Goal: Task Accomplishment & Management: Use online tool/utility

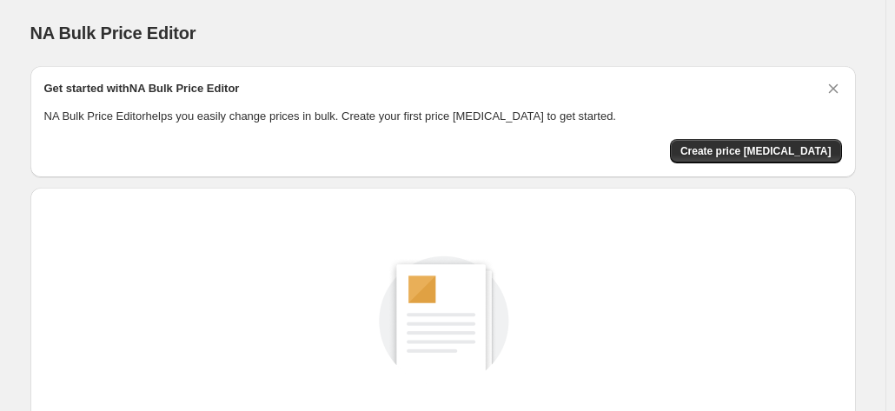
click at [245, 122] on p "NA Bulk Price Editor helps you easily change prices in bulk. Create your first …" at bounding box center [443, 116] width 798 height 17
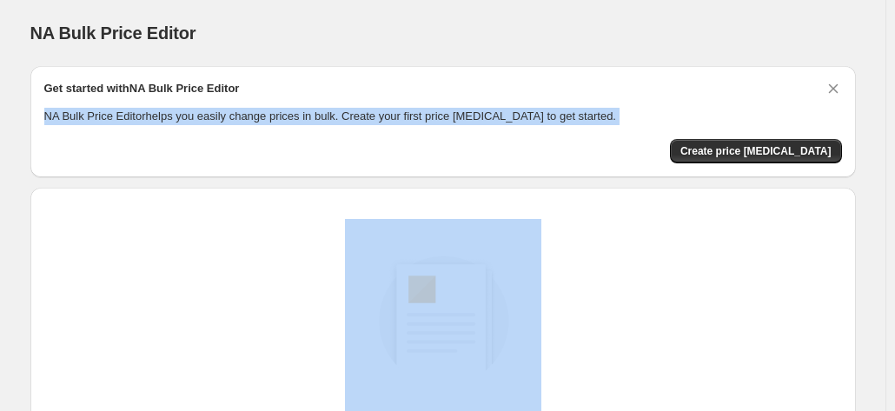
click at [245, 122] on p "NA Bulk Price Editor helps you easily change prices in bulk. Create your first …" at bounding box center [443, 116] width 798 height 17
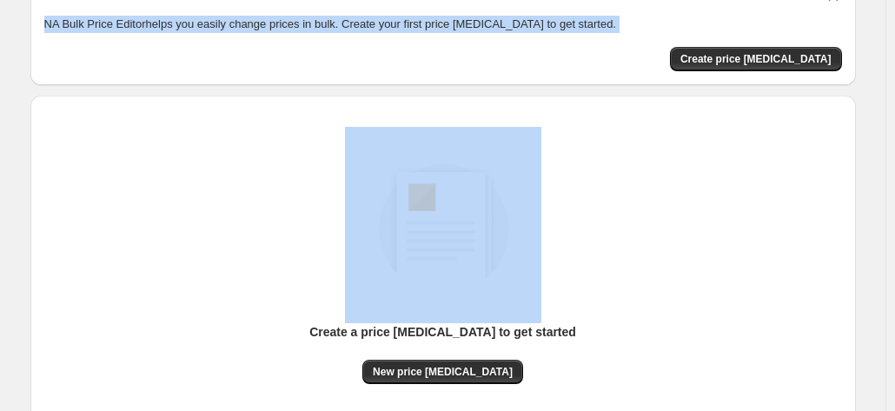
scroll to position [65, 0]
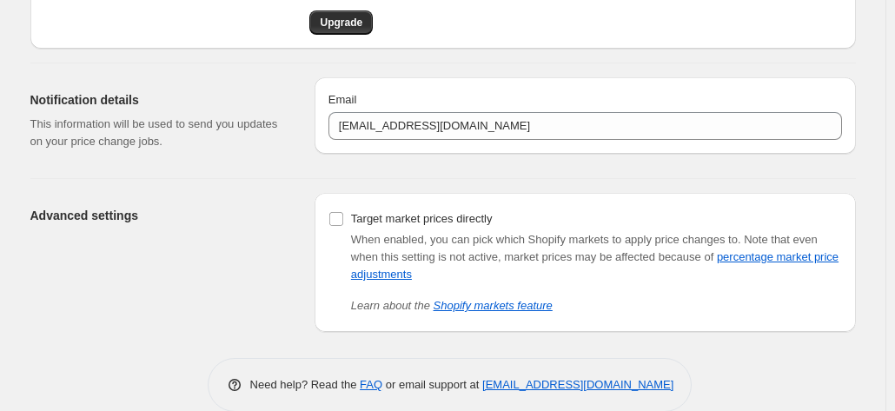
scroll to position [138, 0]
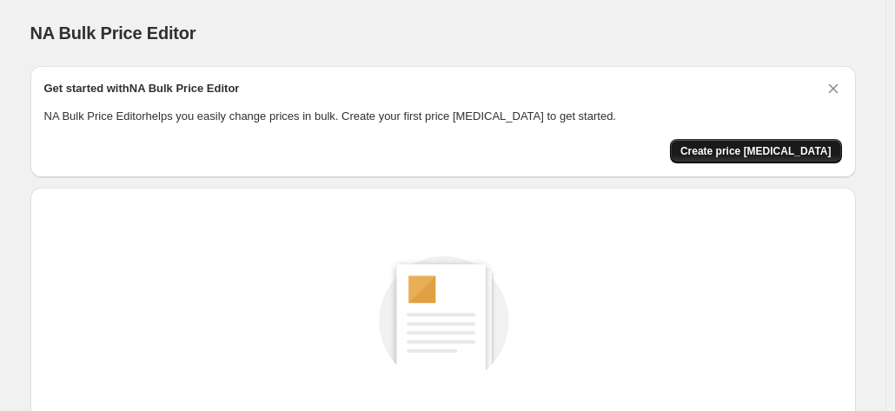
click at [737, 152] on span "Create price [MEDICAL_DATA]" at bounding box center [755, 151] width 151 height 14
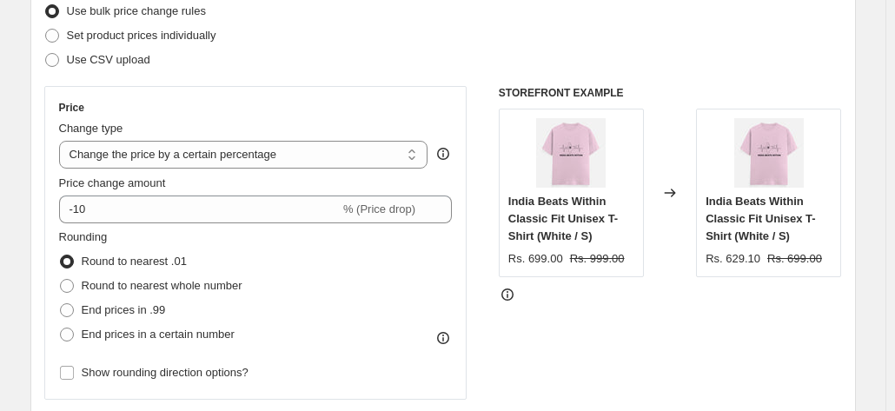
scroll to position [261, 0]
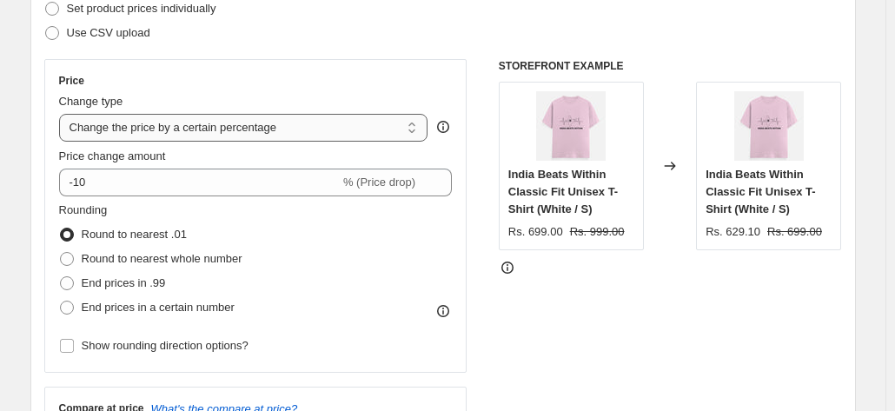
click at [283, 131] on select "Change the price to a certain amount Change the price by a certain amount Chang…" at bounding box center [243, 128] width 369 height 28
select select "to"
click at [63, 114] on select "Change the price to a certain amount Change the price by a certain amount Chang…" at bounding box center [243, 128] width 369 height 28
type input "80.00"
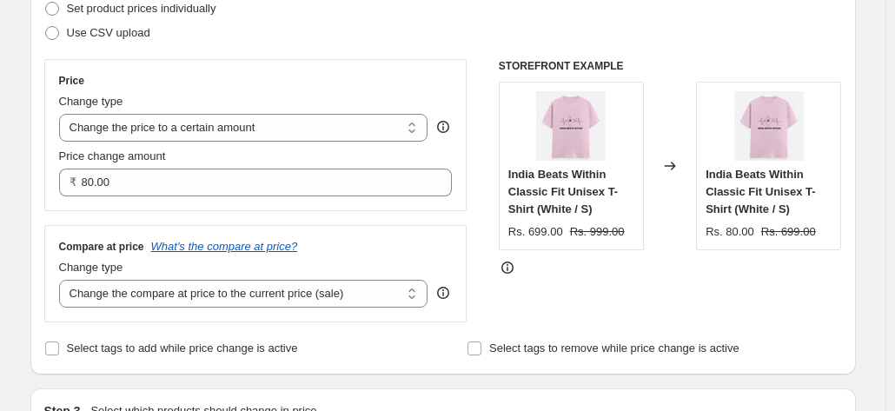
click at [330, 60] on div "Price Change type Change the price to a certain amount Change the price by a ce…" at bounding box center [255, 135] width 423 height 152
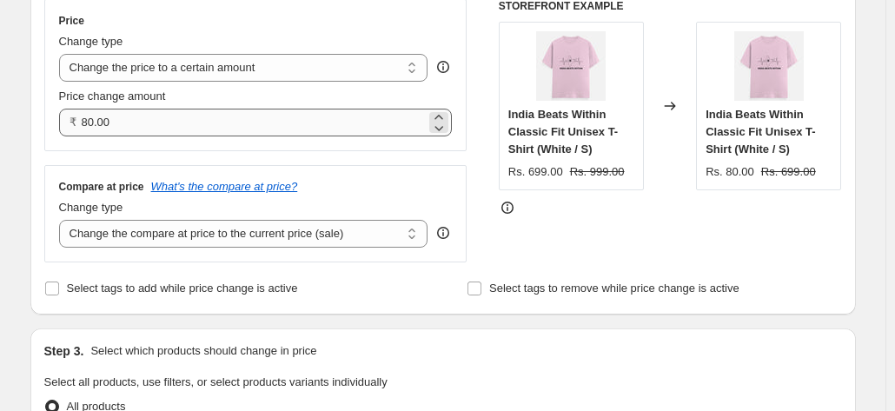
scroll to position [348, 0]
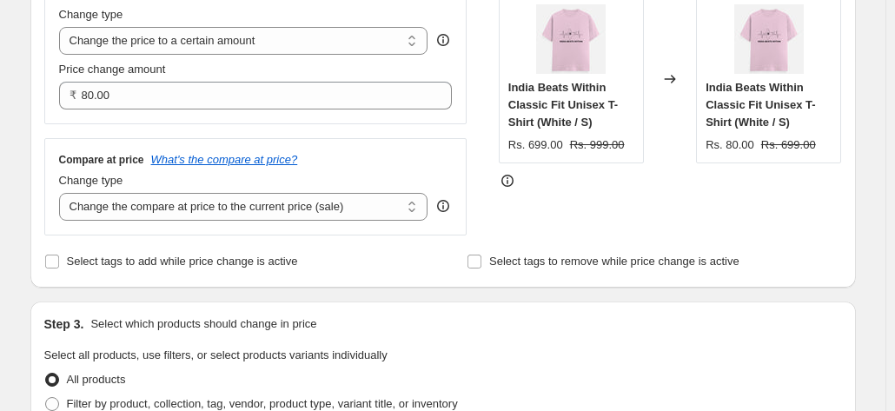
click at [276, 240] on div "Step 2. Select how the prices should change Use bulk price change rules Set pro…" at bounding box center [443, 64] width 798 height 420
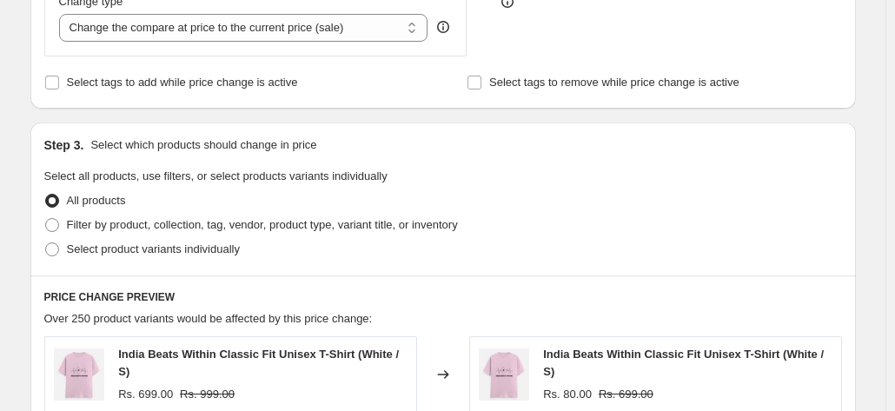
scroll to position [521, 0]
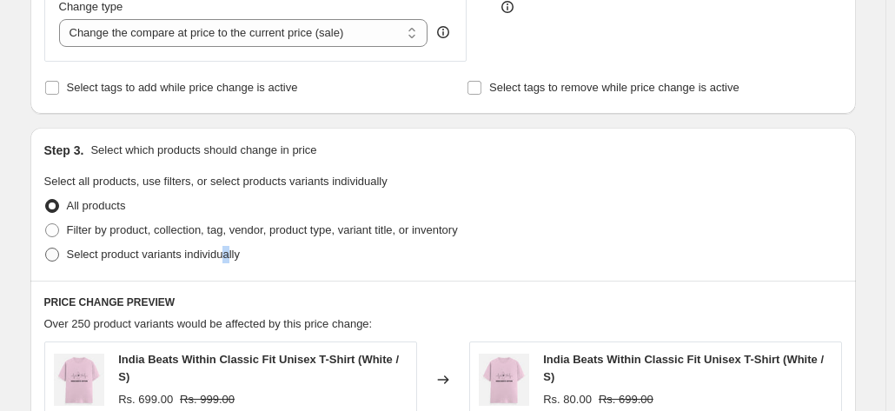
click at [229, 255] on span "Select product variants individually" at bounding box center [153, 254] width 173 height 13
click at [131, 250] on span "Select product variants individually" at bounding box center [153, 254] width 173 height 13
click at [121, 261] on span "Select product variants individually" at bounding box center [153, 254] width 173 height 13
click at [46, 248] on input "Select product variants individually" at bounding box center [45, 248] width 1 height 1
radio input "true"
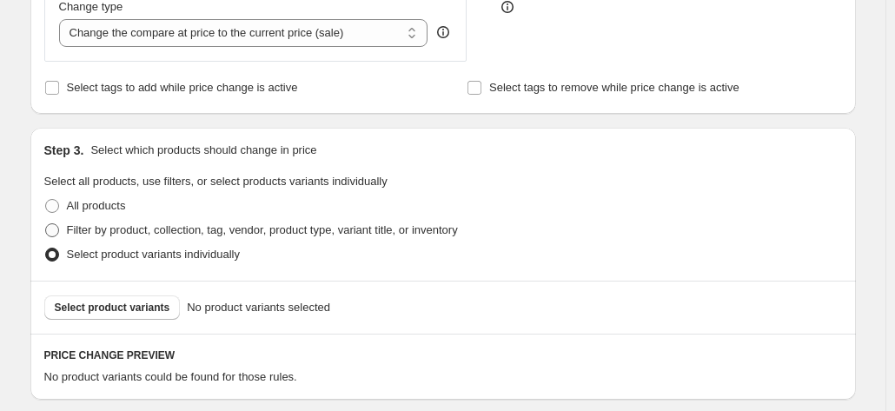
click at [206, 229] on span "Filter by product, collection, tag, vendor, product type, variant title, or inv…" at bounding box center [262, 229] width 391 height 13
click at [46, 224] on input "Filter by product, collection, tag, vendor, product type, variant title, or inv…" at bounding box center [45, 223] width 1 height 1
radio input "true"
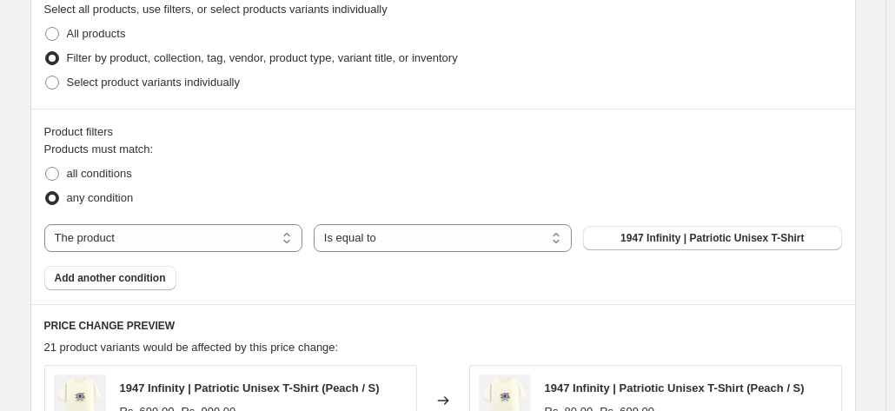
scroll to position [695, 0]
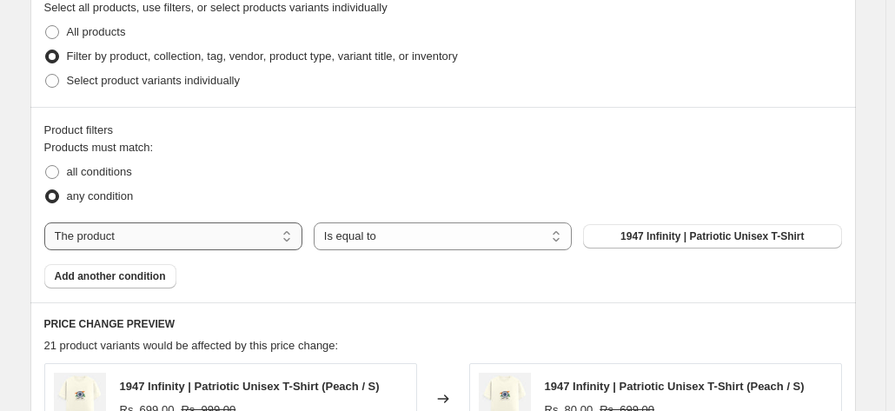
click at [240, 240] on select "The product The product's collection The product's tag The product's vendor The…" at bounding box center [173, 236] width 258 height 28
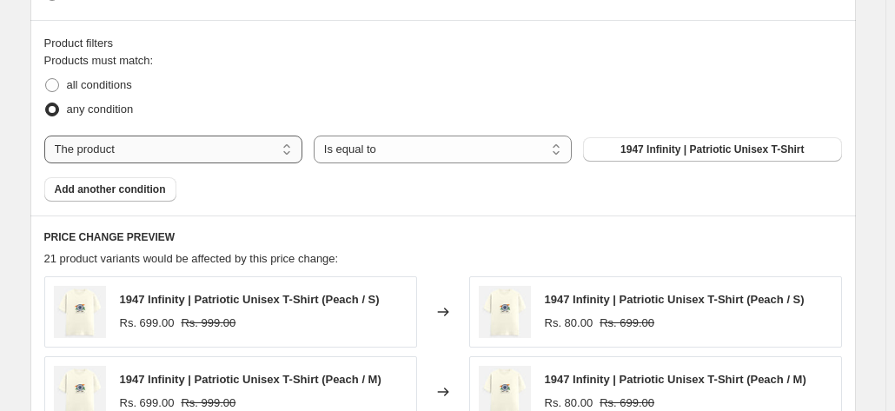
click at [250, 149] on select "The product The product's collection The product's tag The product's vendor The…" at bounding box center [173, 150] width 258 height 28
select select "title"
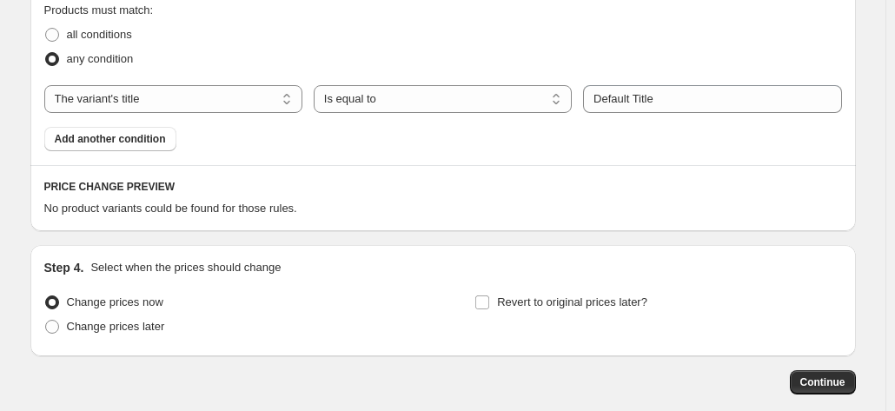
scroll to position [745, 0]
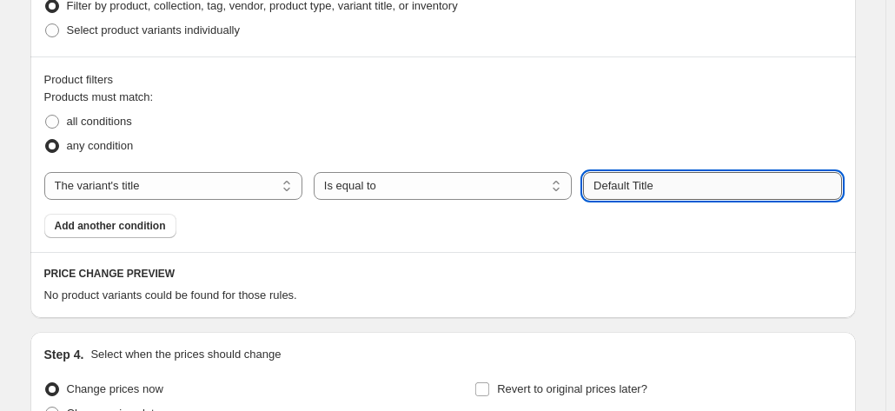
click at [666, 193] on input "Default Title" at bounding box center [712, 186] width 258 height 28
type input "3XL"
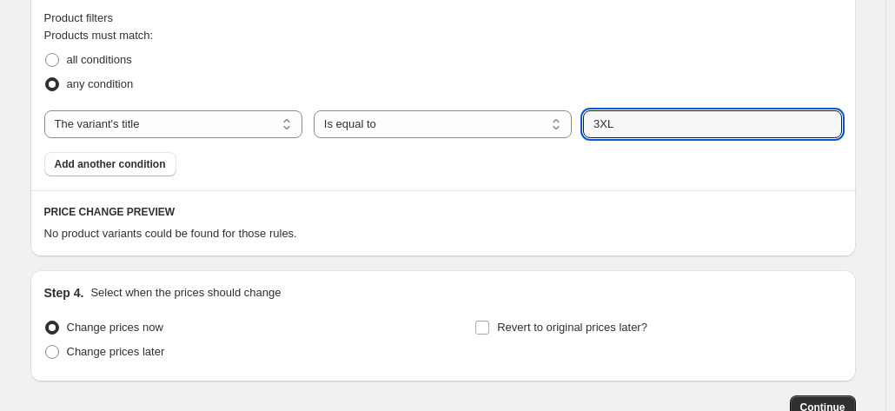
scroll to position [832, 0]
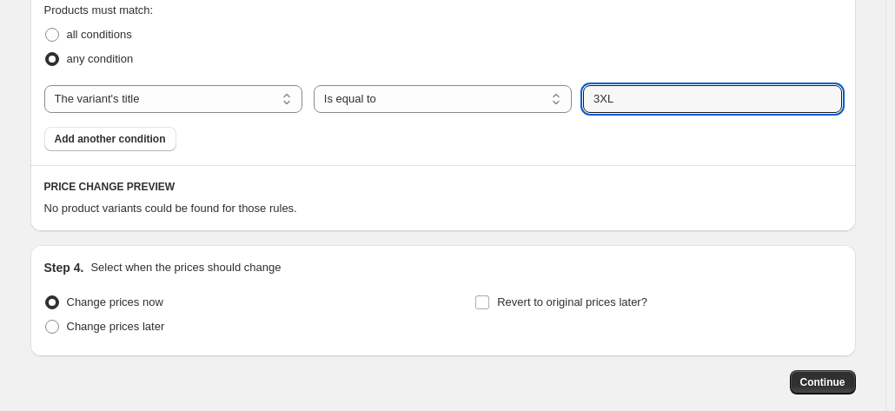
click at [438, 153] on div "Product filters Products must match: all conditions any condition The product T…" at bounding box center [442, 67] width 825 height 195
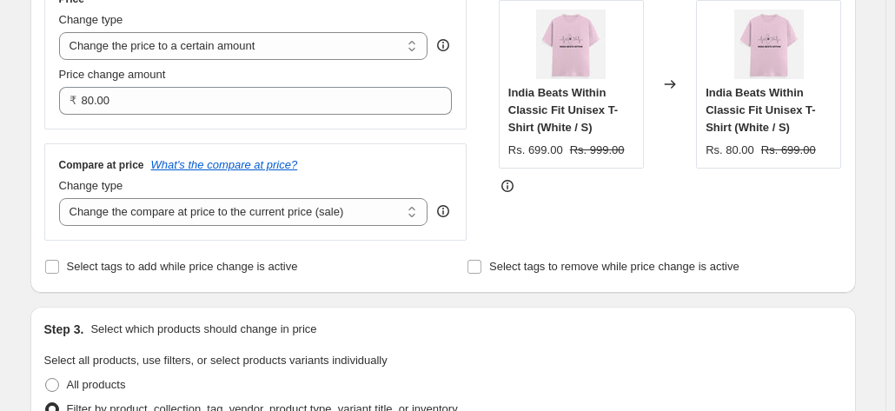
scroll to position [224, 0]
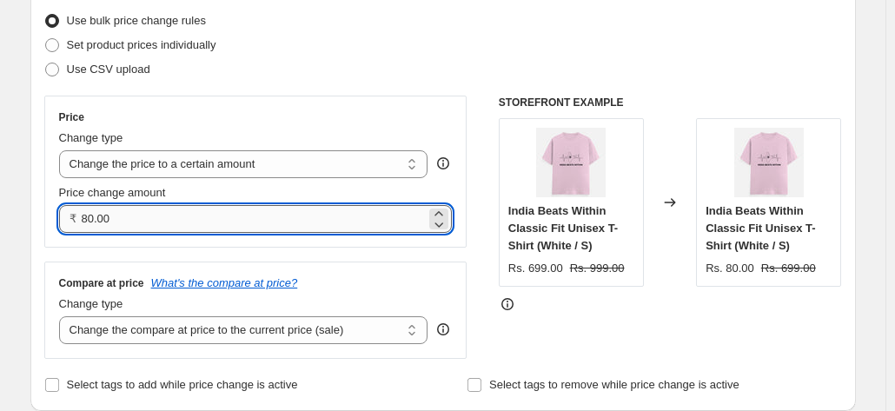
click at [287, 217] on input "80.00" at bounding box center [254, 219] width 345 height 28
type input "549.00"
click at [376, 132] on div "Change type" at bounding box center [243, 137] width 369 height 17
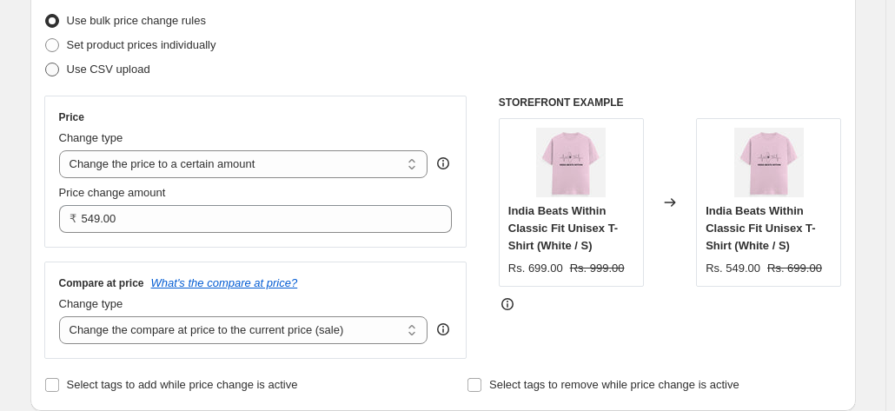
click at [90, 67] on span "Use CSV upload" at bounding box center [108, 69] width 83 height 13
click at [46, 63] on input "Use CSV upload" at bounding box center [45, 63] width 1 height 1
radio input "true"
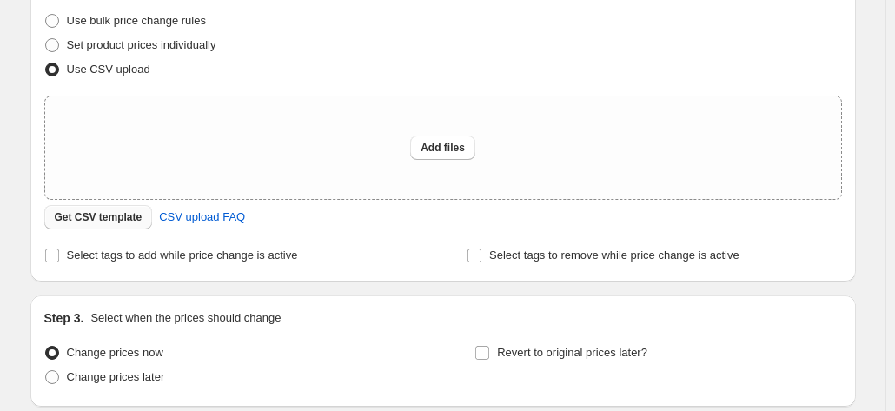
click at [97, 217] on span "Get CSV template" at bounding box center [99, 217] width 88 height 14
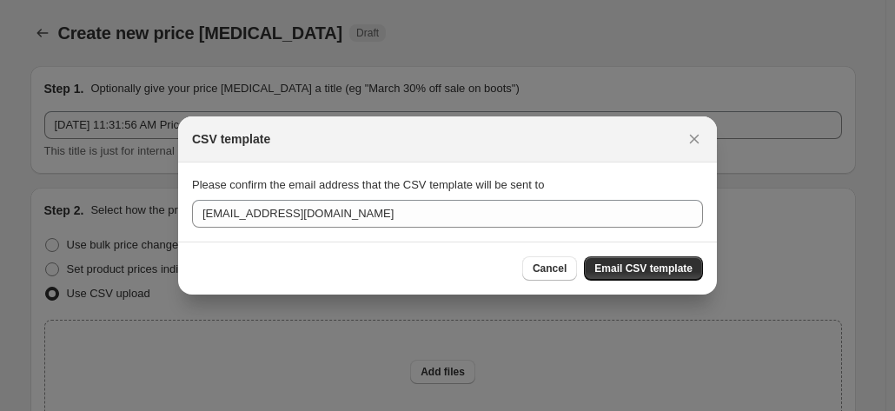
scroll to position [0, 0]
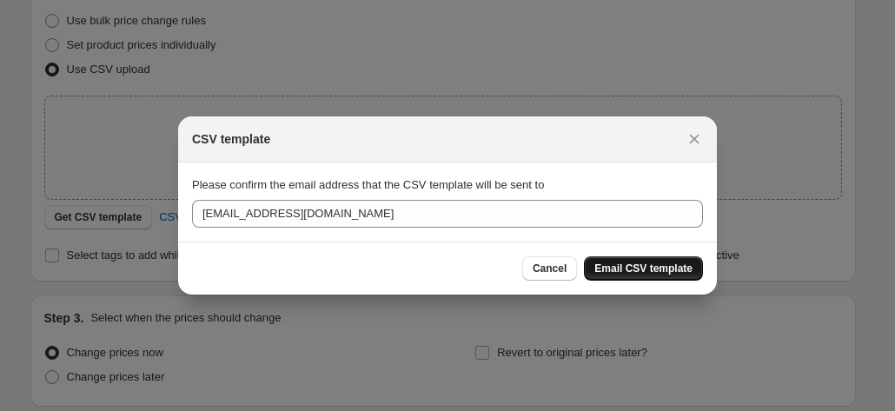
click at [636, 266] on span "Email CSV template" at bounding box center [643, 268] width 98 height 14
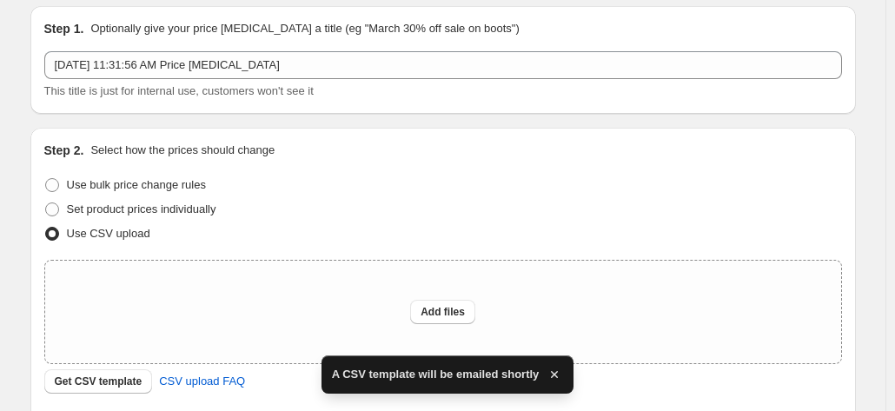
scroll to position [87, 0]
